Goal: Check status: Check status

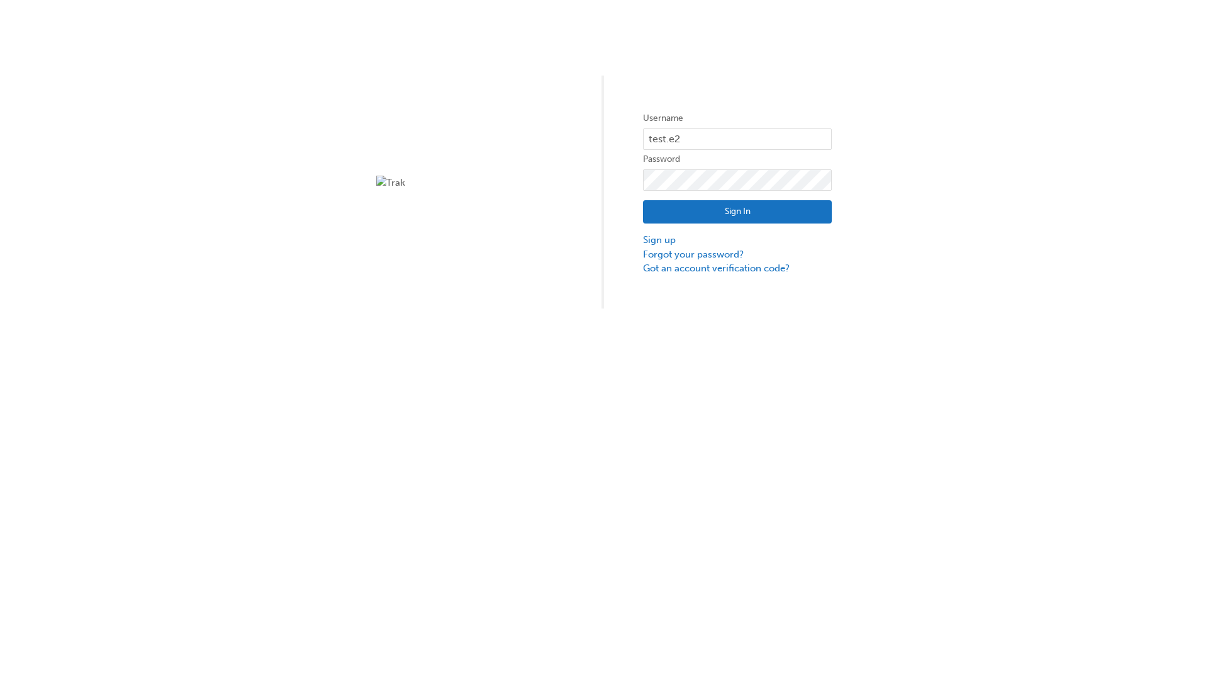
type input "test.e2e.user31"
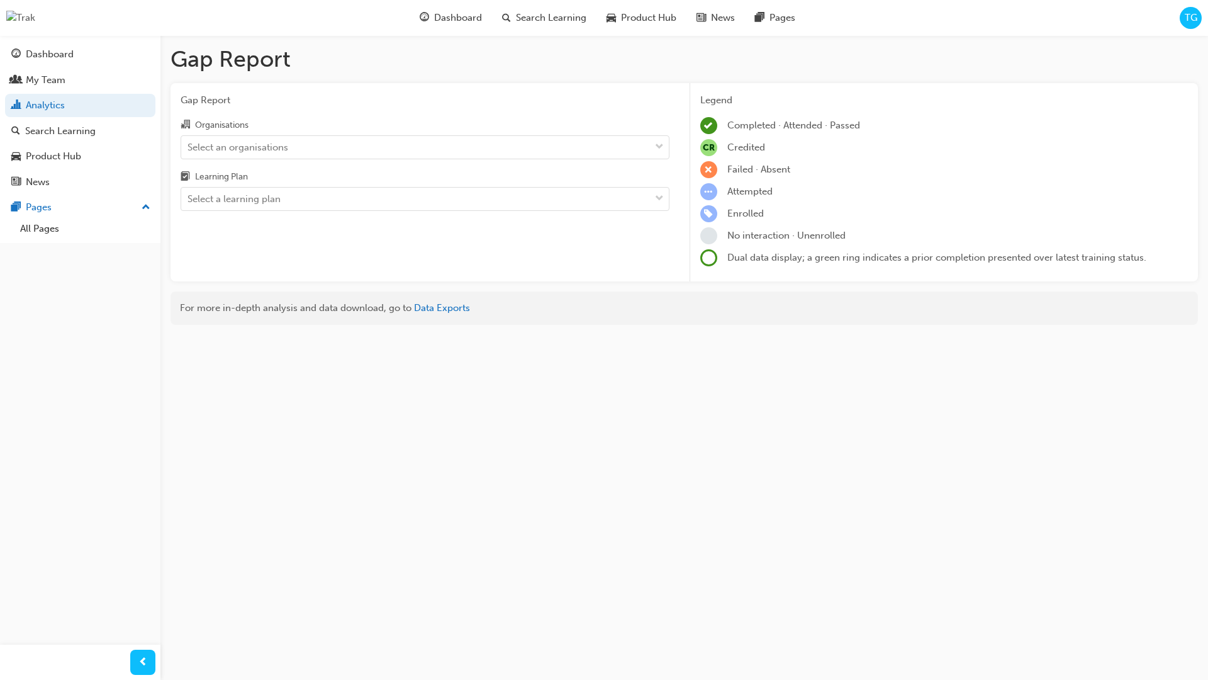
click at [189, 147] on input "Organisations Select an organisations" at bounding box center [188, 146] width 1 height 11
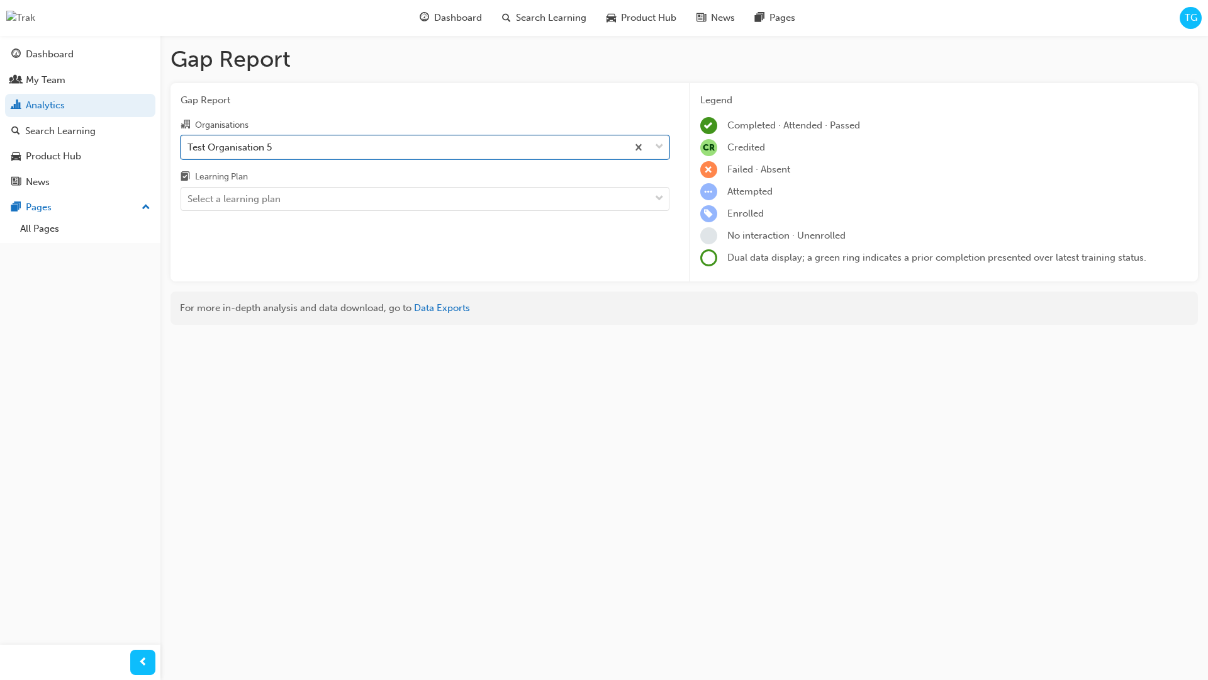
click at [189, 199] on input "Learning Plan Select a learning plan" at bounding box center [188, 198] width 1 height 11
